Goal: Navigation & Orientation: Find specific page/section

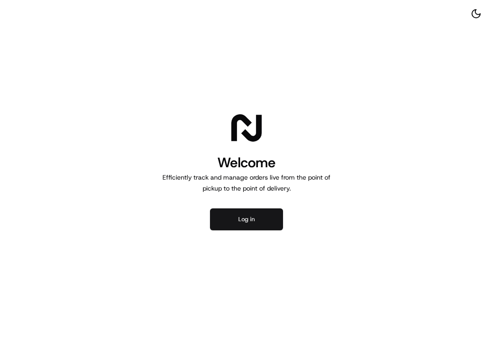
click at [254, 214] on button "Log in" at bounding box center [246, 219] width 73 height 22
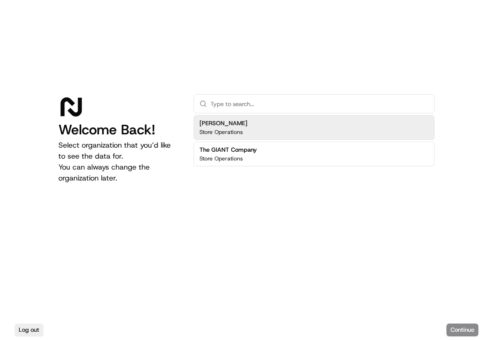
click at [235, 134] on p "Store Operations" at bounding box center [220, 131] width 43 height 7
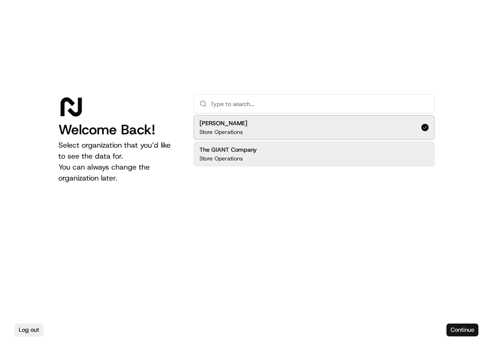
click at [467, 334] on button "Continue" at bounding box center [462, 329] width 32 height 13
